Goal: Information Seeking & Learning: Check status

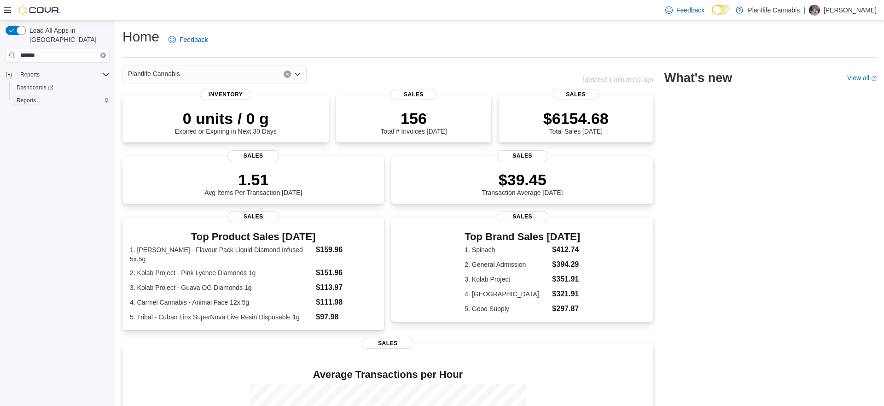
click at [21, 97] on span "Reports" at bounding box center [26, 100] width 19 height 7
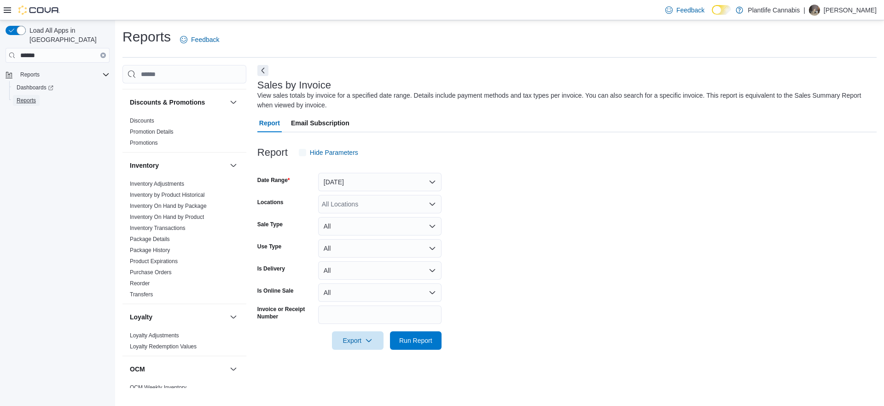
scroll to position [479, 0]
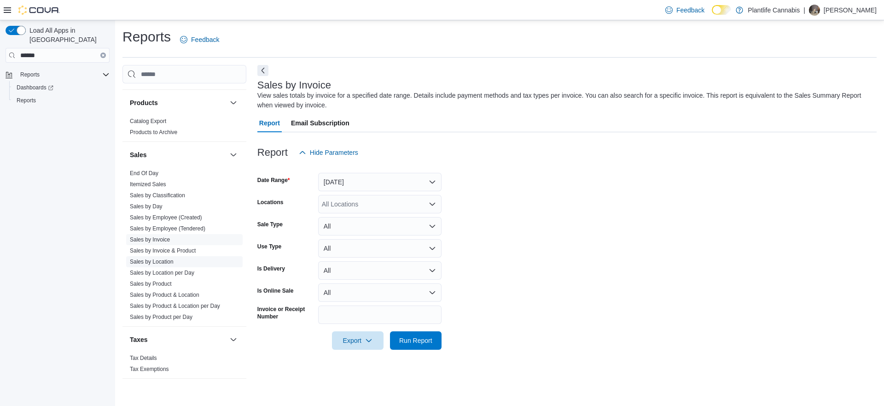
click at [168, 263] on link "Sales by Location" at bounding box center [152, 261] width 44 height 6
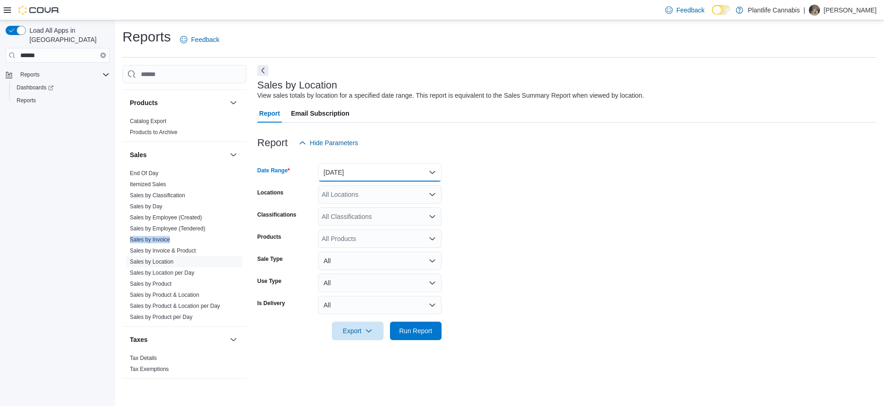
click at [399, 169] on button "[DATE]" at bounding box center [379, 172] width 123 height 18
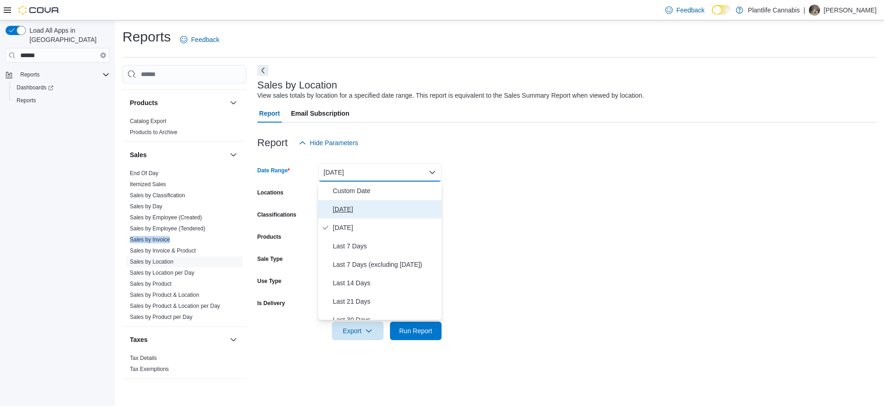
drag, startPoint x: 368, startPoint y: 205, endPoint x: 371, endPoint y: 198, distance: 7.9
click at [368, 205] on span "[DATE]" at bounding box center [385, 209] width 105 height 11
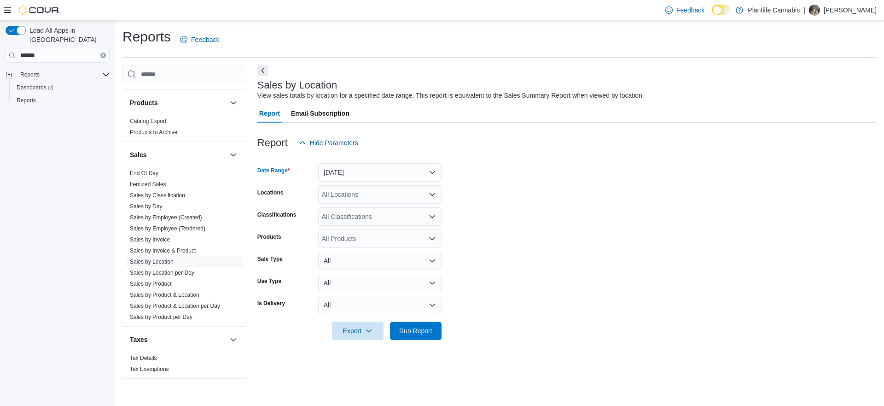
click at [376, 199] on div "All Locations" at bounding box center [379, 194] width 123 height 18
type input "***"
click at [371, 211] on span "Calgary - Shawnessy" at bounding box center [373, 209] width 61 height 9
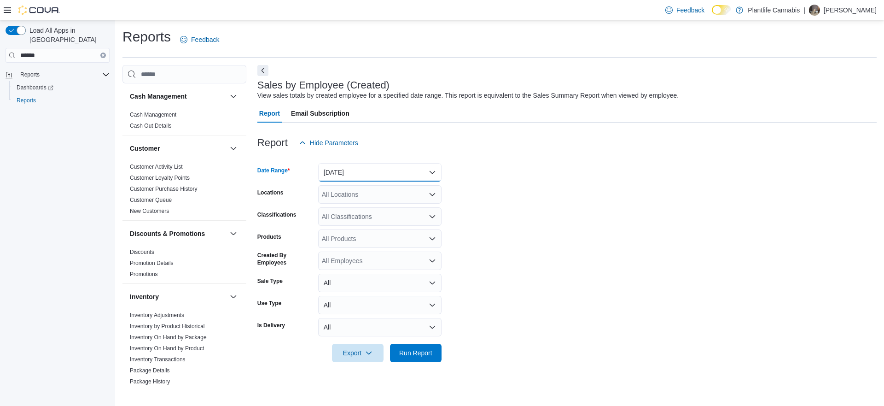
drag, startPoint x: 361, startPoint y: 167, endPoint x: 352, endPoint y: 189, distance: 23.8
click at [361, 167] on button "[DATE]" at bounding box center [379, 172] width 123 height 18
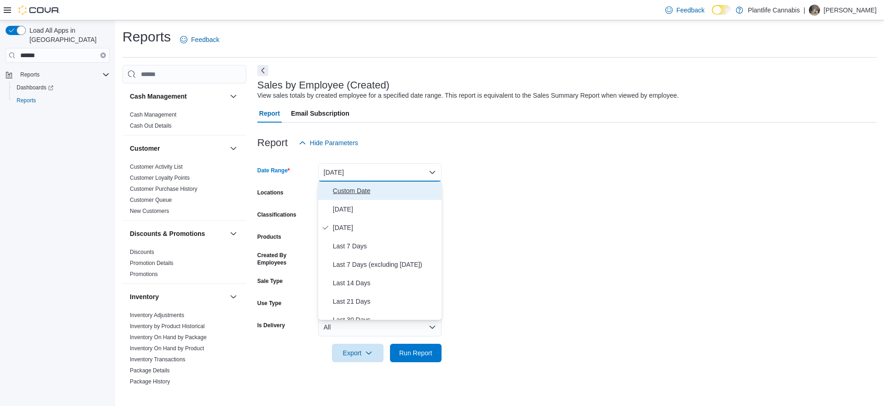
click at [351, 199] on button "Custom Date" at bounding box center [379, 190] width 123 height 18
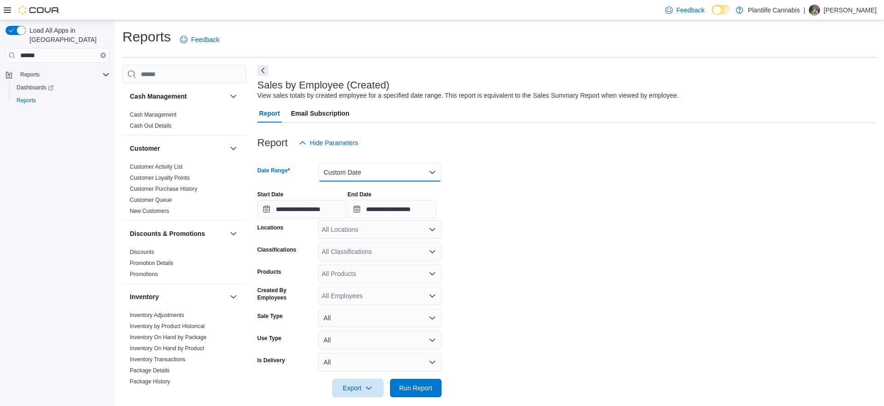
click at [355, 177] on button "Custom Date" at bounding box center [379, 172] width 123 height 18
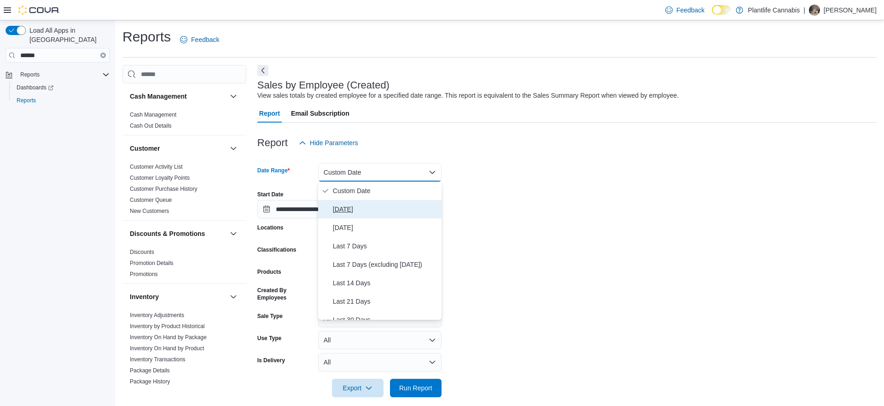
click at [354, 213] on span "[DATE]" at bounding box center [385, 209] width 105 height 11
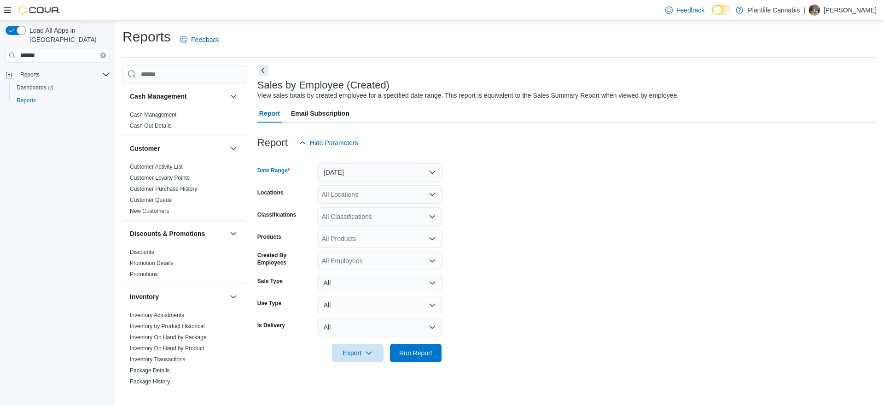
click at [356, 198] on div "All Locations" at bounding box center [379, 194] width 123 height 18
type input "***"
click at [354, 208] on span "Calgary - Shawnessy" at bounding box center [373, 209] width 61 height 9
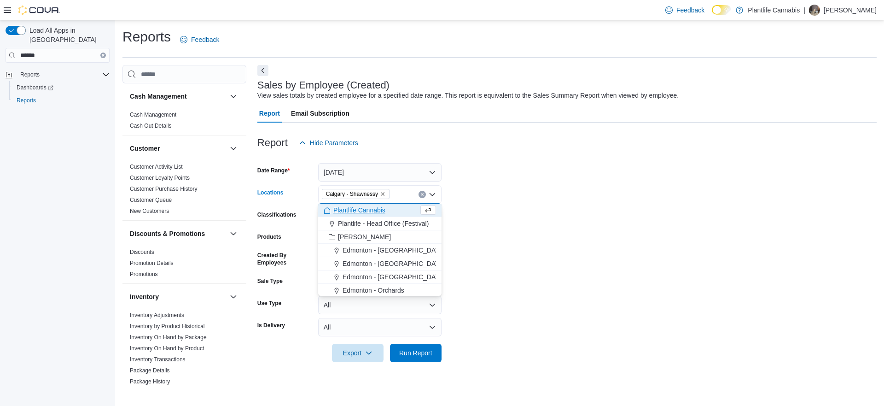
drag, startPoint x: 523, startPoint y: 208, endPoint x: 506, endPoint y: 183, distance: 29.9
click at [524, 207] on form "Date Range Today Locations Calgary - Shawnessy Combo box. Selected. Calgary - S…" at bounding box center [566, 257] width 619 height 210
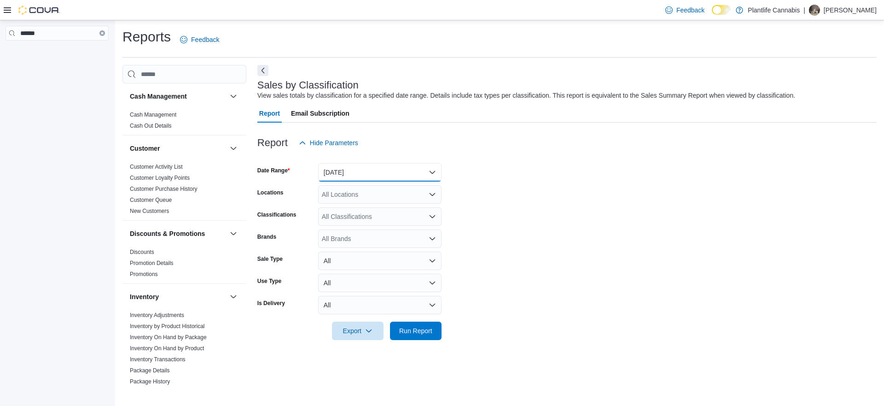
click at [371, 169] on button "[DATE]" at bounding box center [379, 172] width 123 height 18
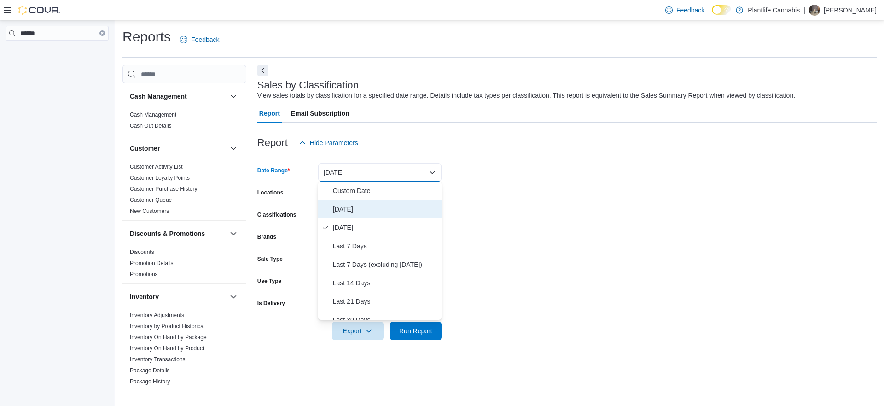
drag, startPoint x: 353, startPoint y: 205, endPoint x: 355, endPoint y: 198, distance: 7.0
click at [353, 204] on span "[DATE]" at bounding box center [385, 209] width 105 height 11
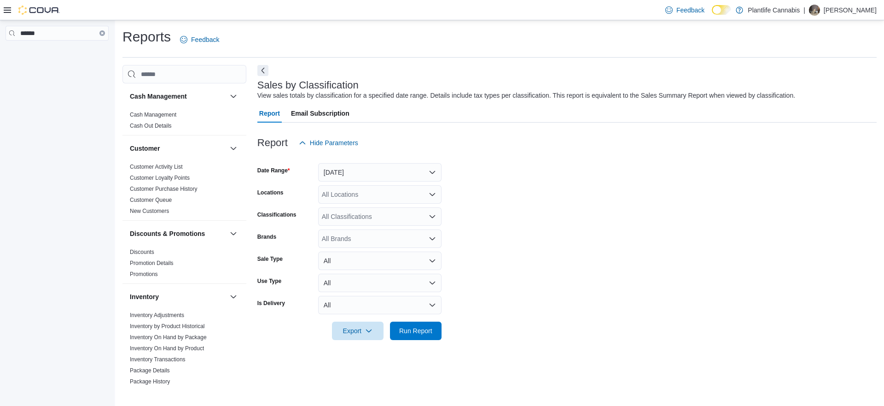
click at [357, 195] on div "All Locations" at bounding box center [379, 194] width 123 height 18
type input "***"
click at [367, 211] on span "Calgary - Shawnessy" at bounding box center [373, 209] width 61 height 9
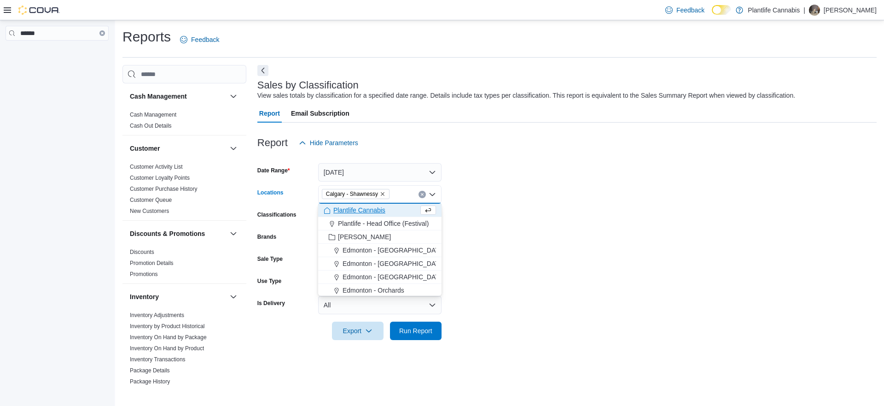
click at [532, 214] on form "Date Range [DATE] Locations [GEOGRAPHIC_DATA] - [GEOGRAPHIC_DATA] Combo box. Se…" at bounding box center [566, 246] width 619 height 188
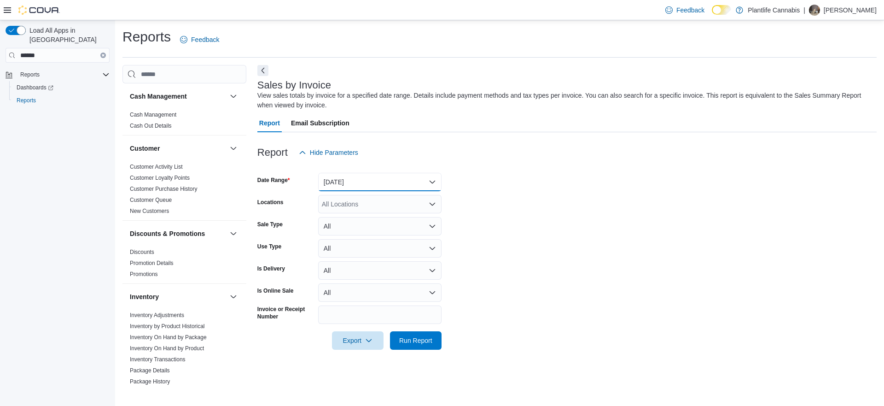
drag, startPoint x: 420, startPoint y: 183, endPoint x: 402, endPoint y: 188, distance: 19.0
click at [420, 183] on button "[DATE]" at bounding box center [379, 182] width 123 height 18
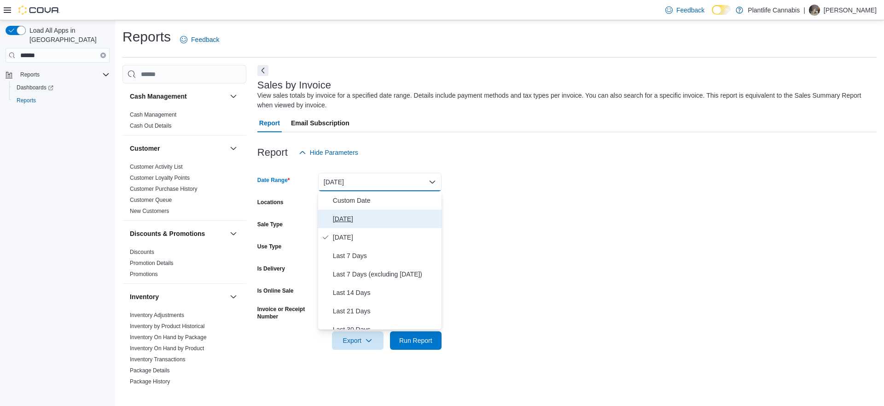
drag, startPoint x: 347, startPoint y: 222, endPoint x: 348, endPoint y: 213, distance: 8.8
click at [347, 220] on span "[DATE]" at bounding box center [385, 218] width 105 height 11
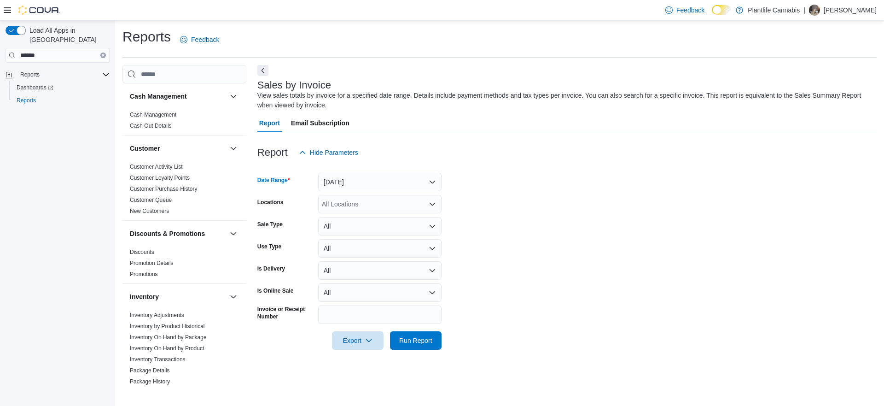
click at [352, 205] on div "All Locations" at bounding box center [379, 204] width 123 height 18
type input "***"
click at [355, 220] on span "Calgary - Shawnessy" at bounding box center [373, 219] width 61 height 9
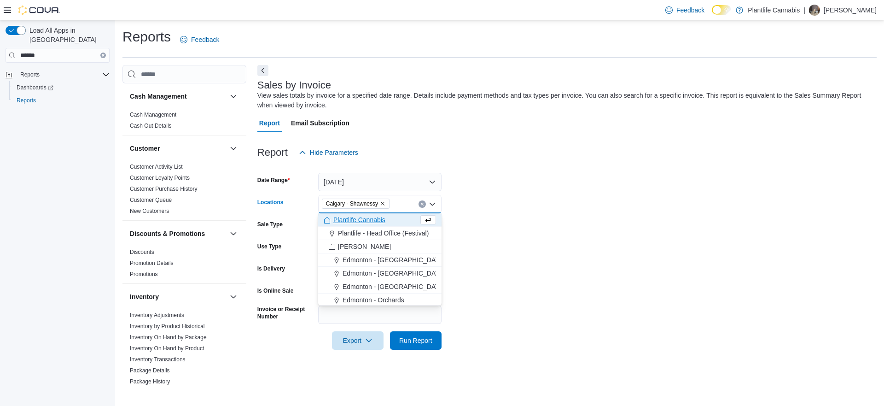
click at [531, 250] on form "Date Range [DATE] Locations [GEOGRAPHIC_DATA] - [GEOGRAPHIC_DATA] Combo box. Se…" at bounding box center [566, 256] width 619 height 188
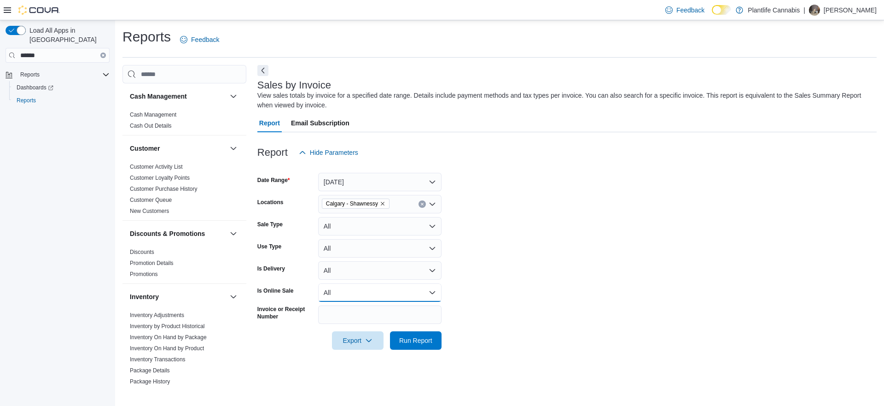
drag, startPoint x: 390, startPoint y: 296, endPoint x: 364, endPoint y: 303, distance: 26.2
click at [386, 297] on button "All" at bounding box center [379, 292] width 123 height 18
drag, startPoint x: 336, startPoint y: 330, endPoint x: 436, endPoint y: 320, distance: 100.0
click at [342, 329] on span "Yes" at bounding box center [385, 329] width 105 height 11
drag, startPoint x: 541, startPoint y: 315, endPoint x: 530, endPoint y: 313, distance: 10.8
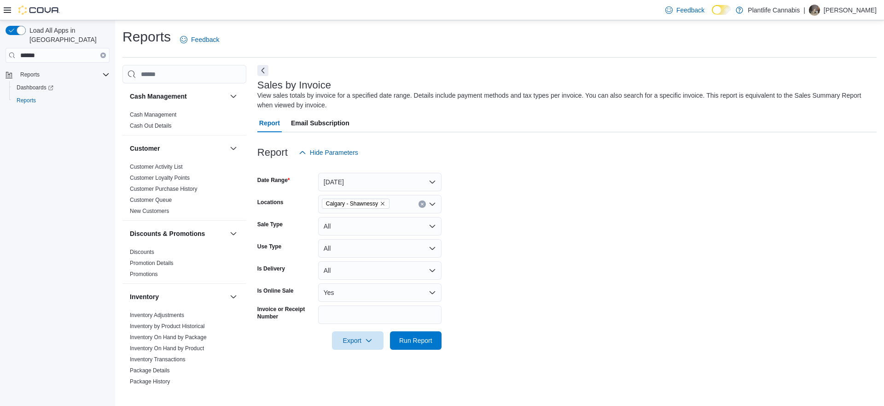
click at [533, 313] on form "Date Range Today Locations Calgary - Shawnessy Sale Type All Use Type All Is De…" at bounding box center [566, 256] width 619 height 188
